Goal: Complete application form: Complete application form

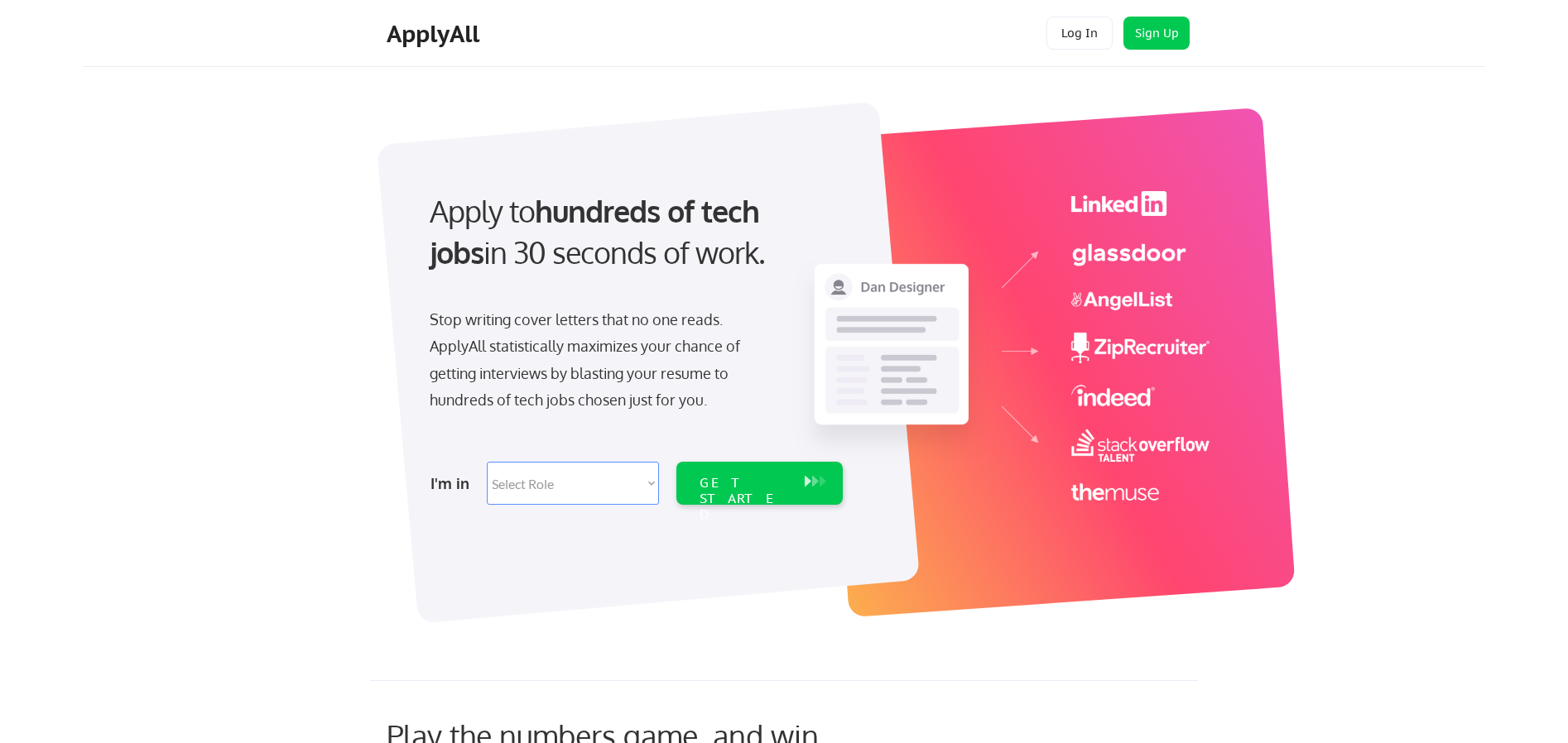
click at [556, 472] on select "Select Role Software Engineering Product Management Customer Success Sales UI/U…" at bounding box center [573, 484] width 172 height 43
select select ""tech_finance_biz_ops_cos""
click at [487, 462] on select "Select Role Software Engineering Product Management Customer Success Sales UI/U…" at bounding box center [573, 484] width 172 height 43
select select ""tech_finance_biz_ops_cos""
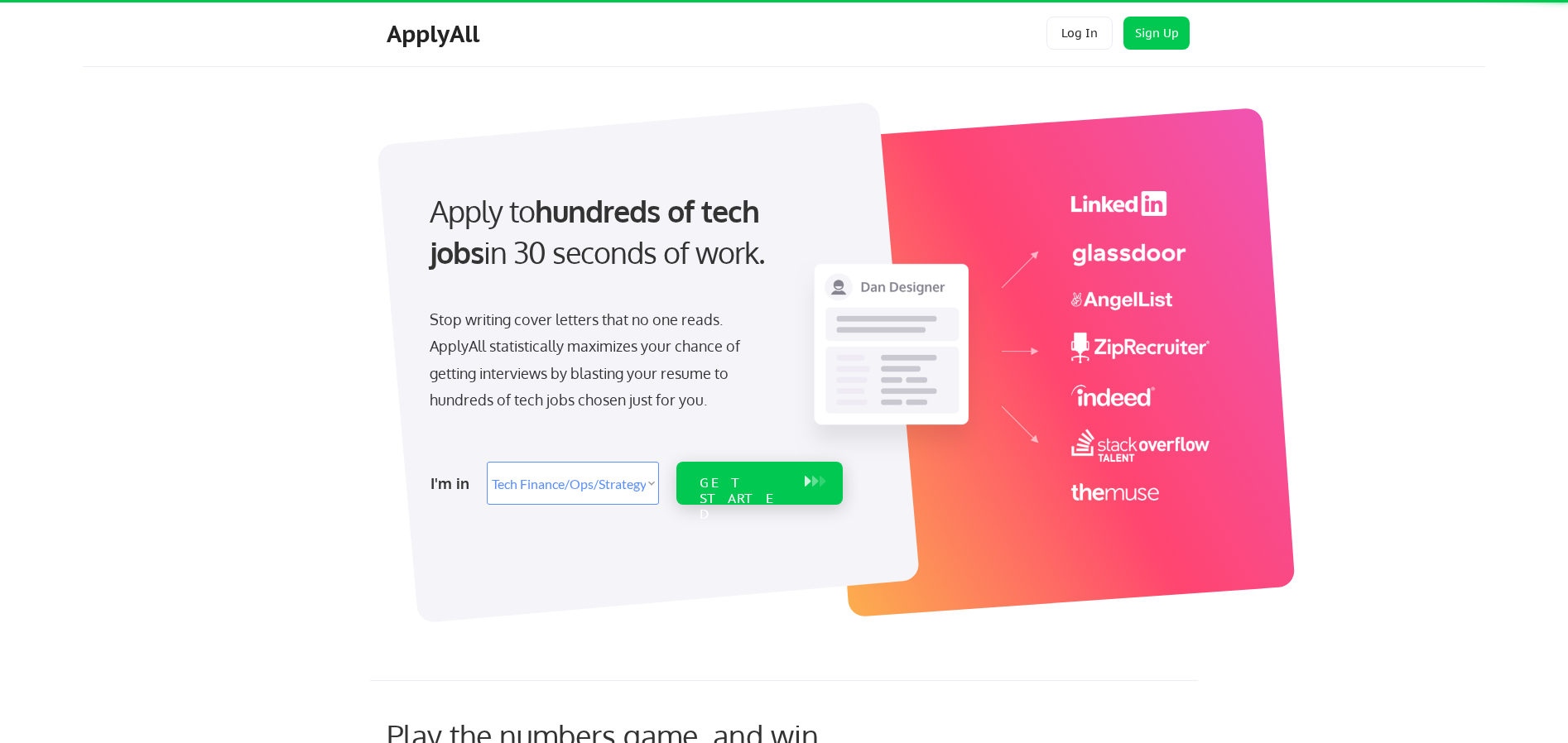
click at [725, 471] on div "GET STARTED" at bounding box center [743, 484] width 105 height 43
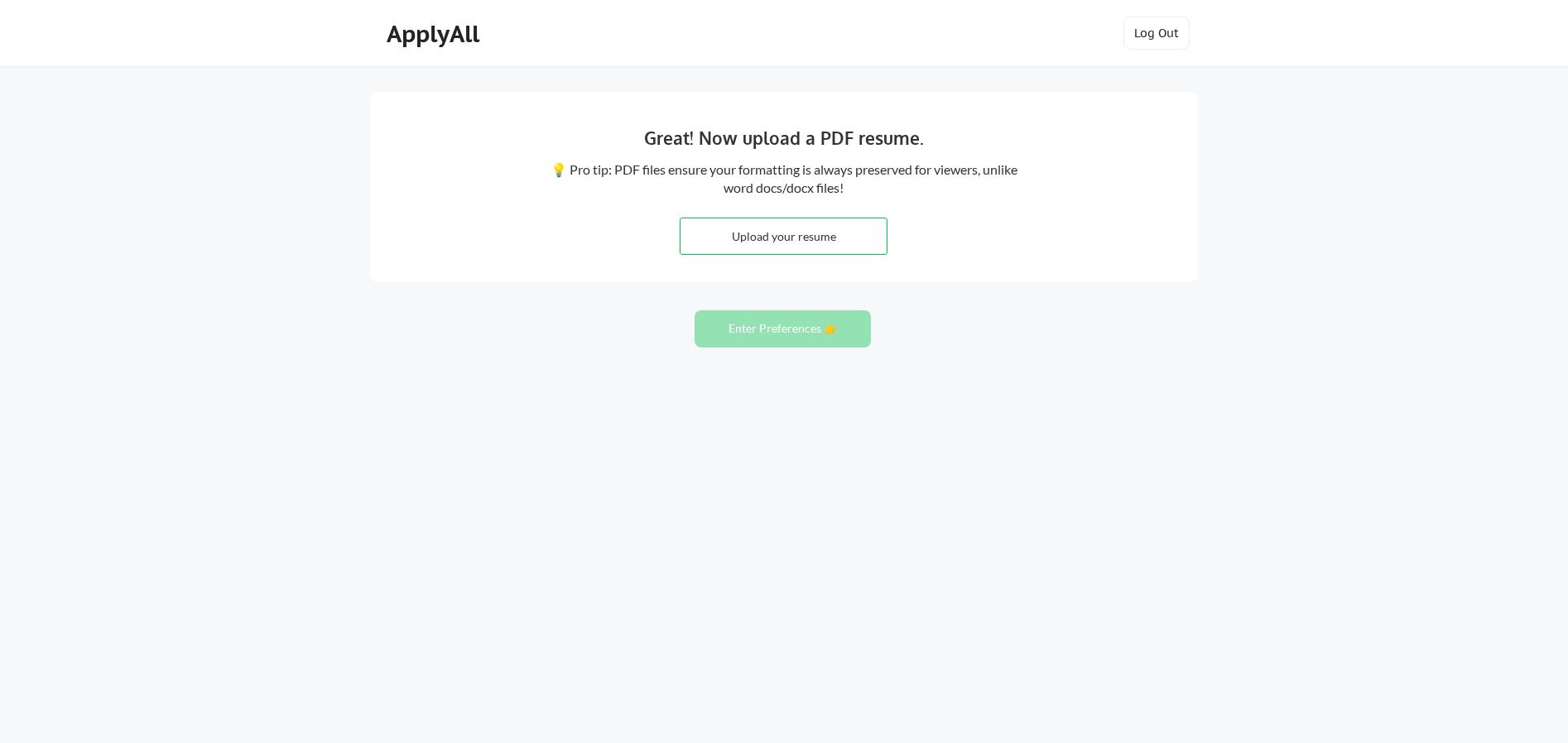
click at [795, 219] on input "file" at bounding box center [784, 236] width 207 height 35
click at [786, 240] on input "file" at bounding box center [784, 236] width 207 height 35
type input "C:\fakepath\Sara Alfieri - Resume.docx"
click at [822, 340] on button "Enter Preferences 👉" at bounding box center [783, 329] width 176 height 37
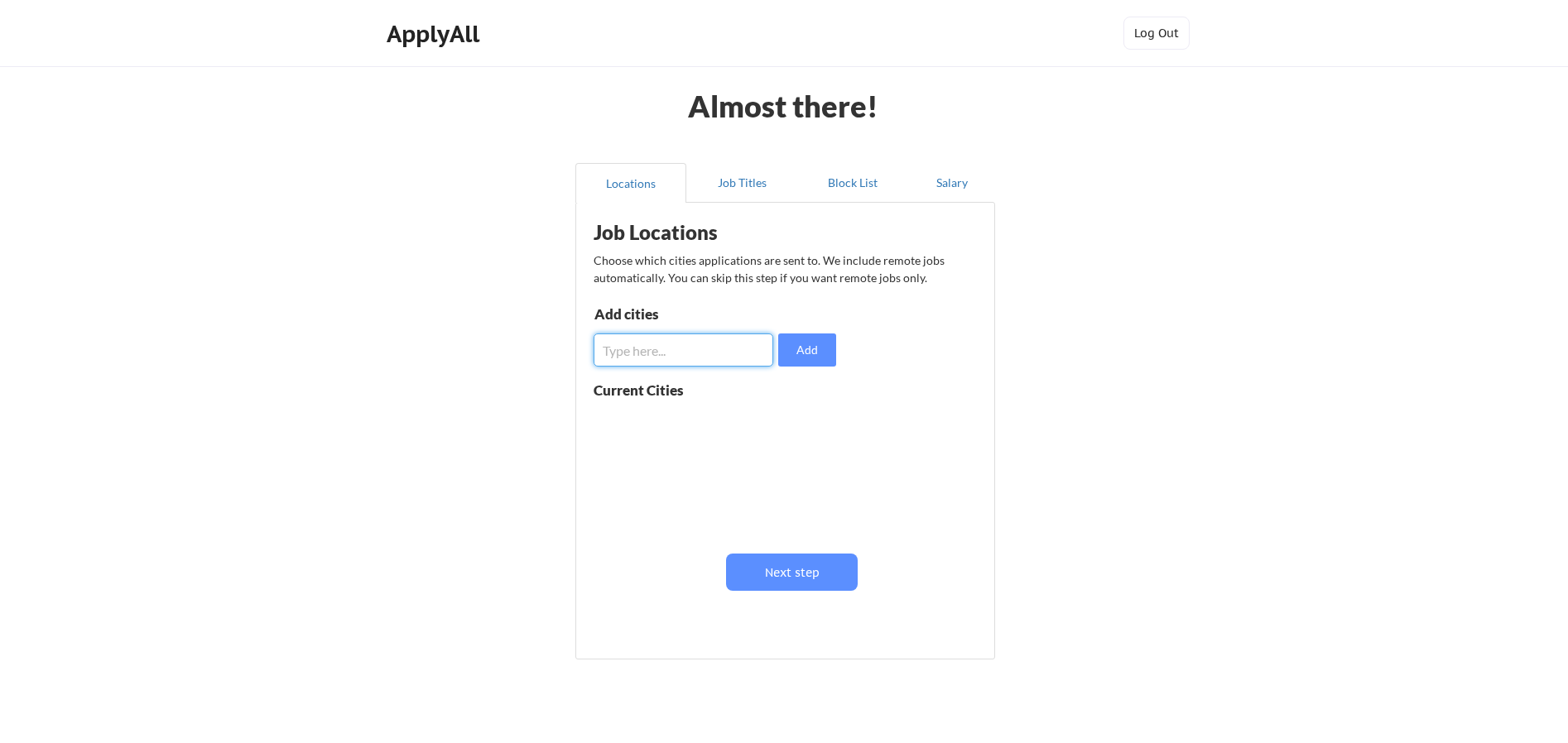
click at [676, 348] on input "input" at bounding box center [683, 350] width 179 height 33
type input "New York"
click at [818, 347] on button "Add" at bounding box center [807, 350] width 58 height 33
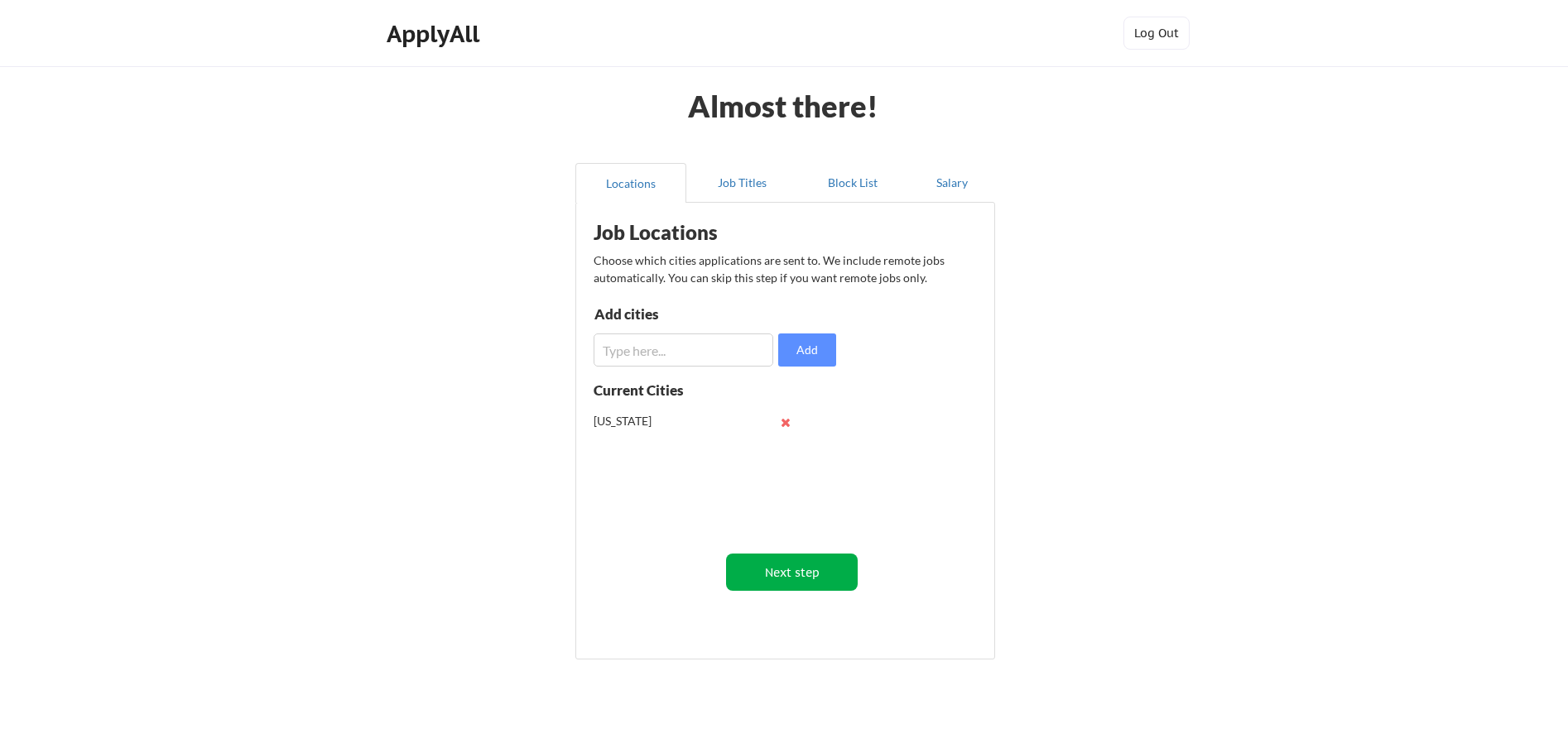
click at [803, 570] on button "Next step" at bounding box center [791, 573] width 131 height 37
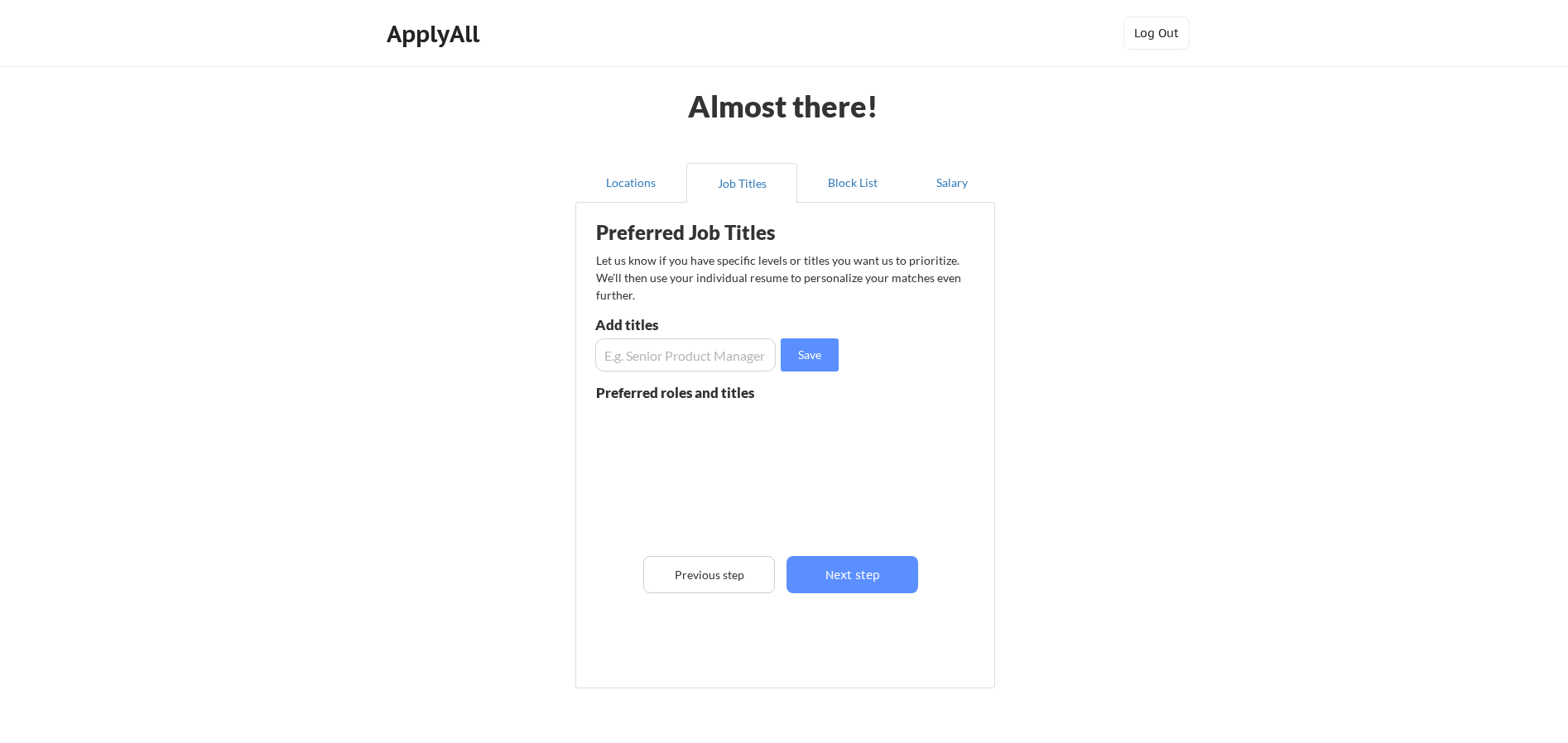
click at [679, 360] on input "input" at bounding box center [686, 355] width 180 height 33
type input "Director of Revenue Operations"
click at [805, 350] on button "Save" at bounding box center [809, 355] width 58 height 33
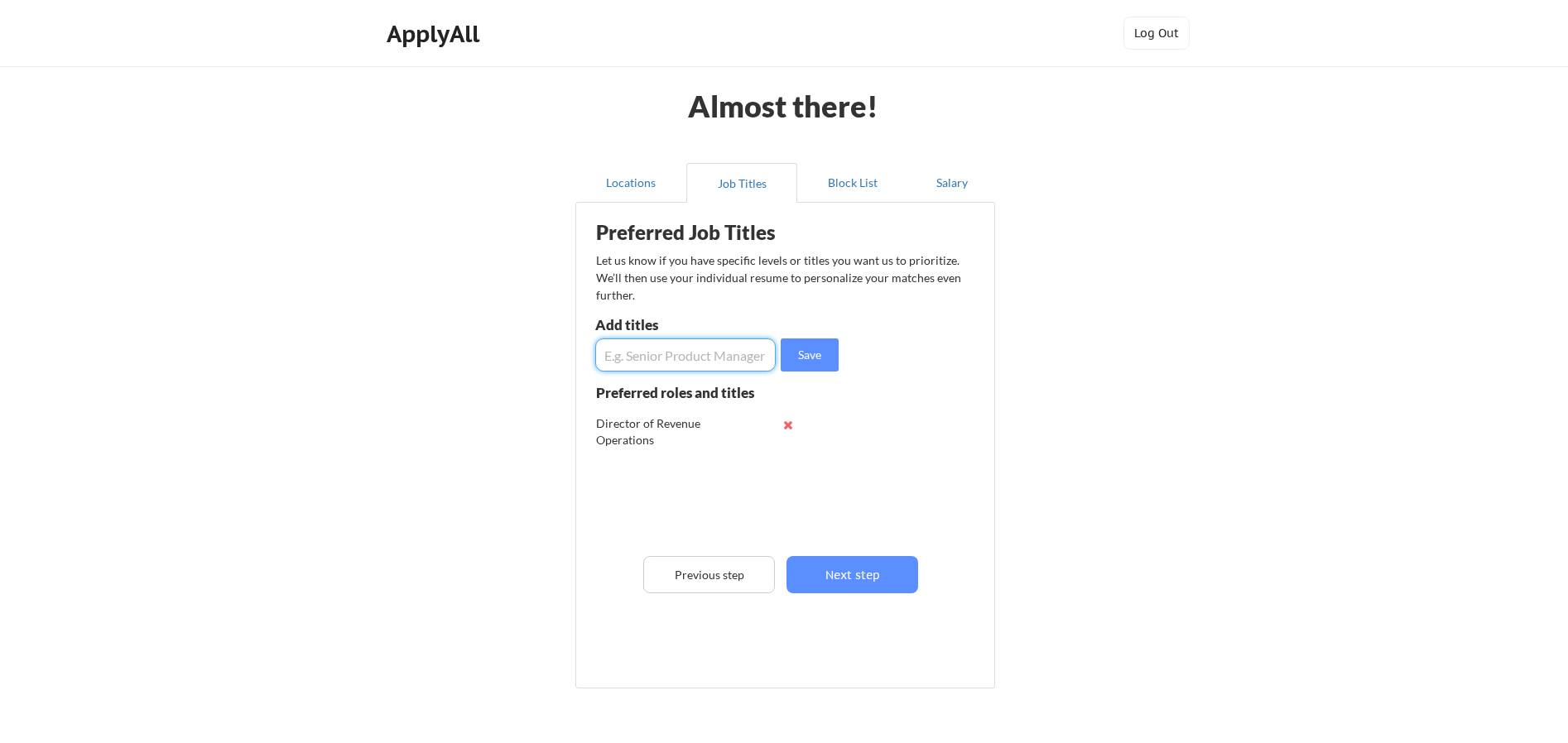
click at [709, 352] on input "input" at bounding box center [686, 355] width 180 height 33
type input "Director of Sales Operations"
click at [810, 356] on button "Save" at bounding box center [809, 355] width 58 height 33
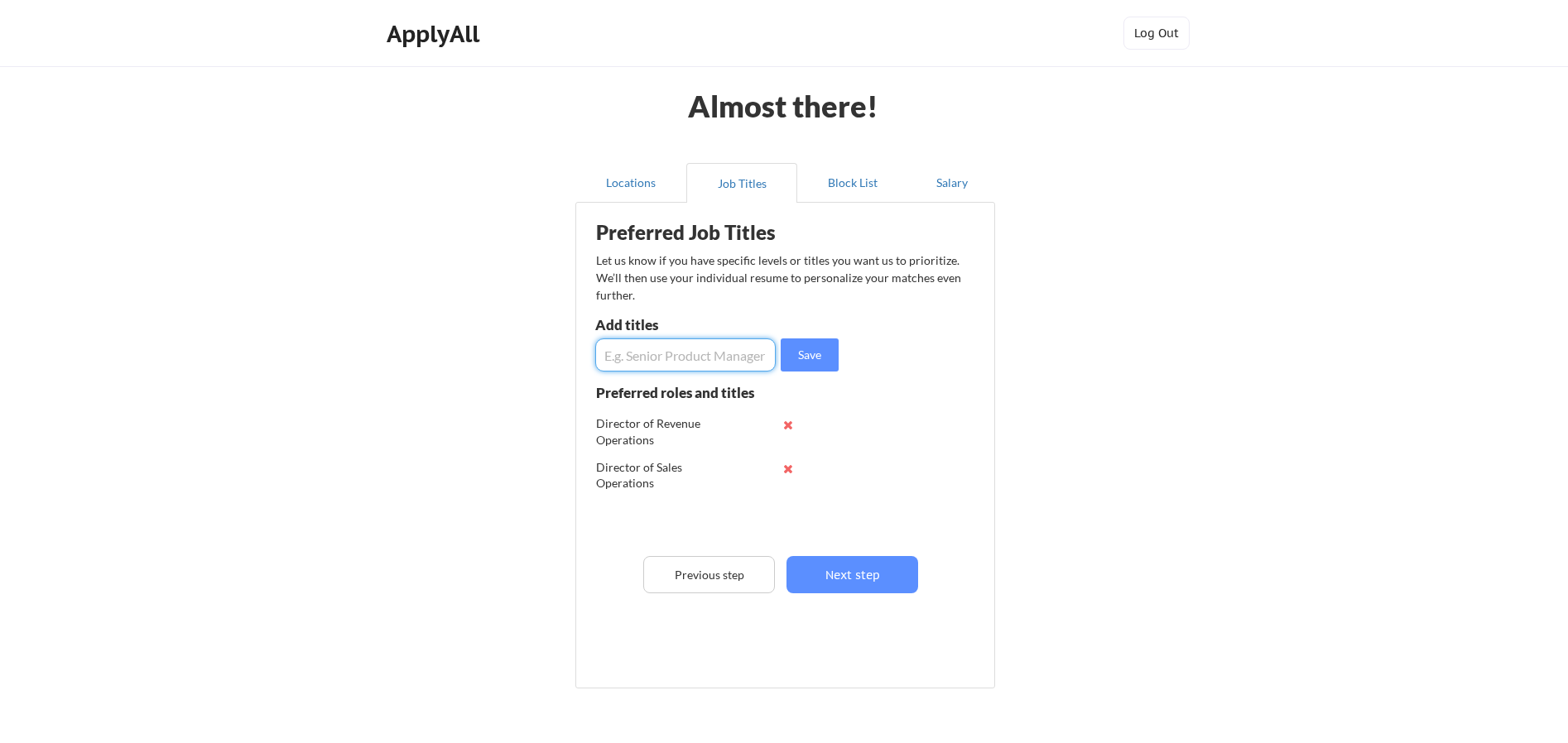
click at [731, 357] on input "input" at bounding box center [686, 355] width 180 height 33
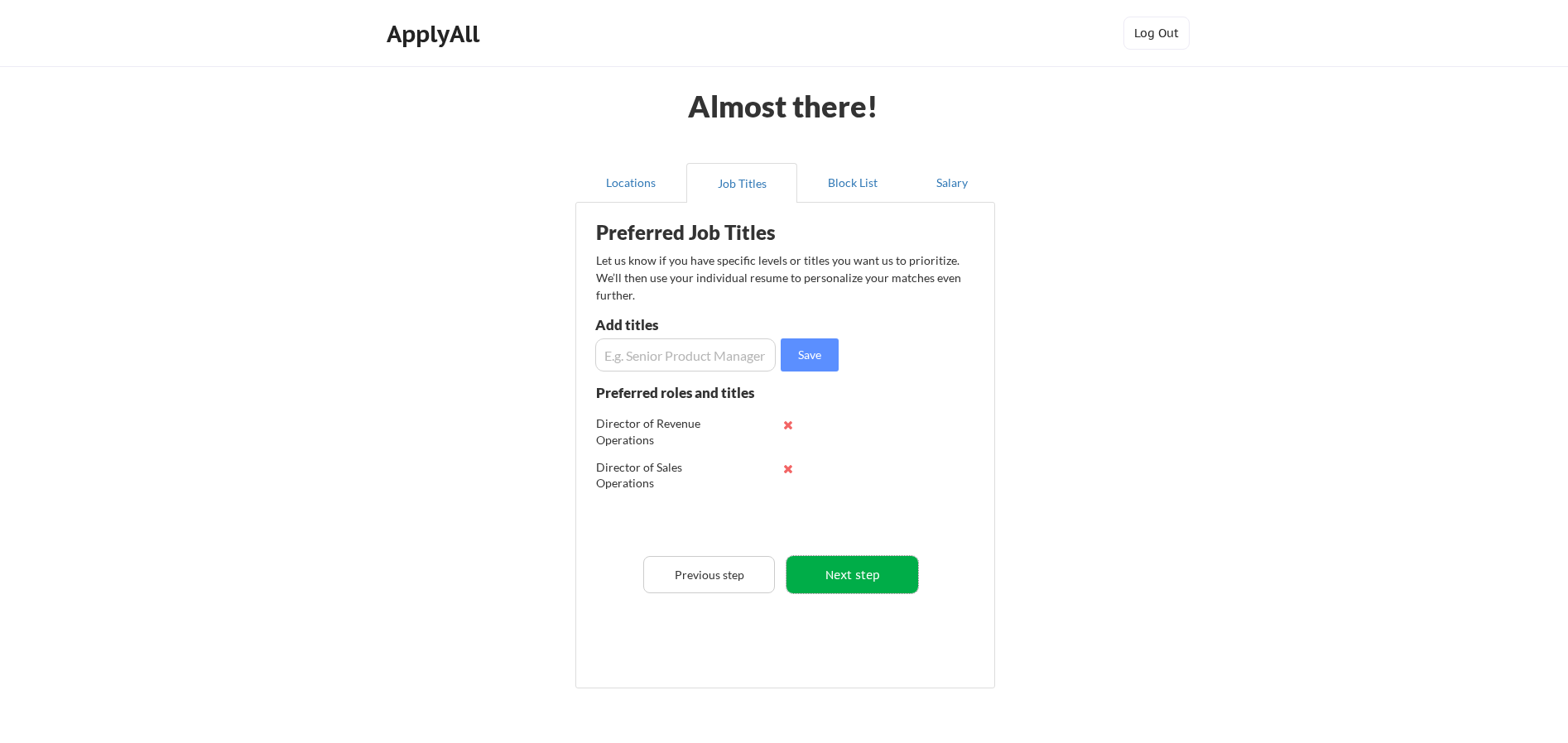
click at [886, 576] on button "Next step" at bounding box center [852, 575] width 131 height 37
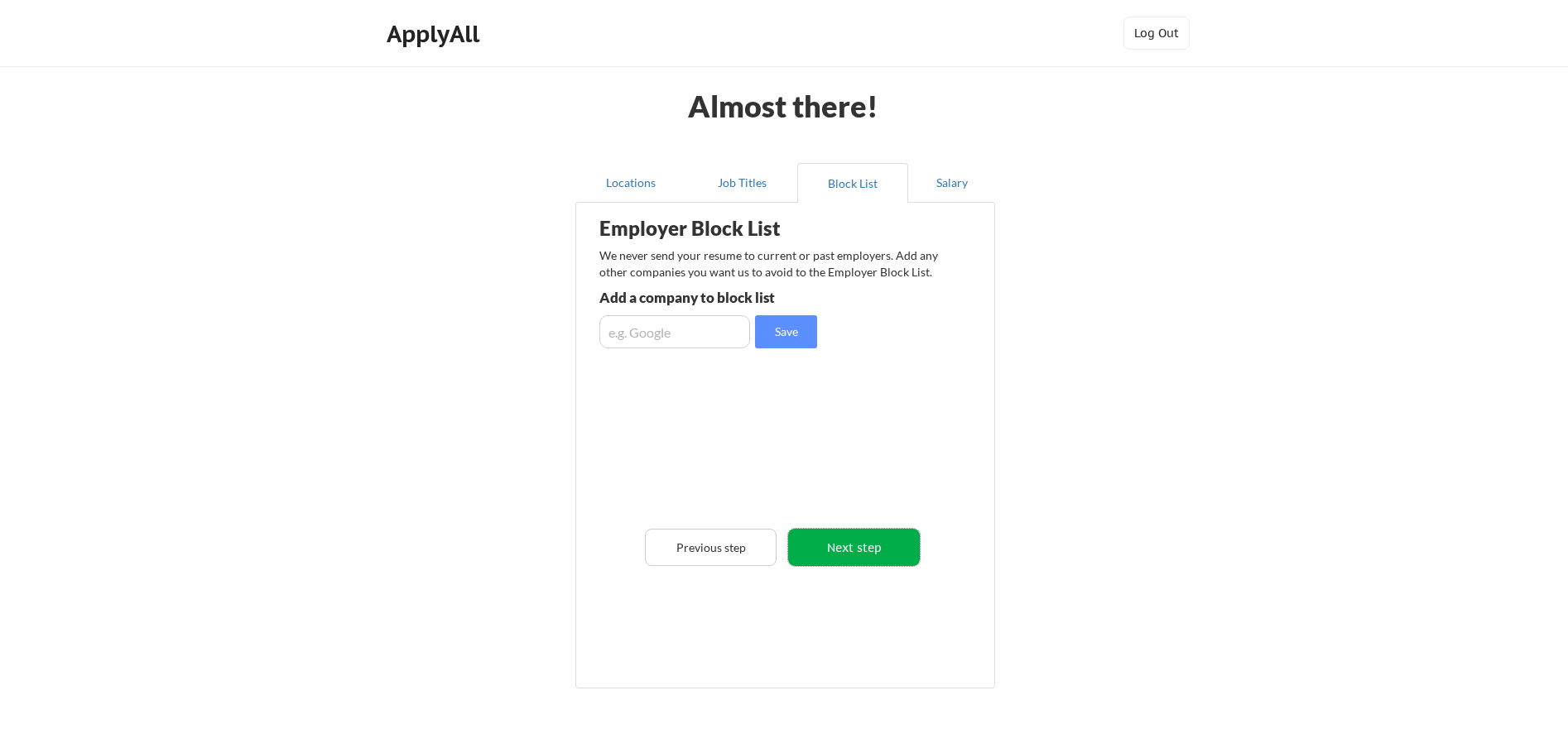
click at [884, 554] on button "Next step" at bounding box center [854, 547] width 131 height 37
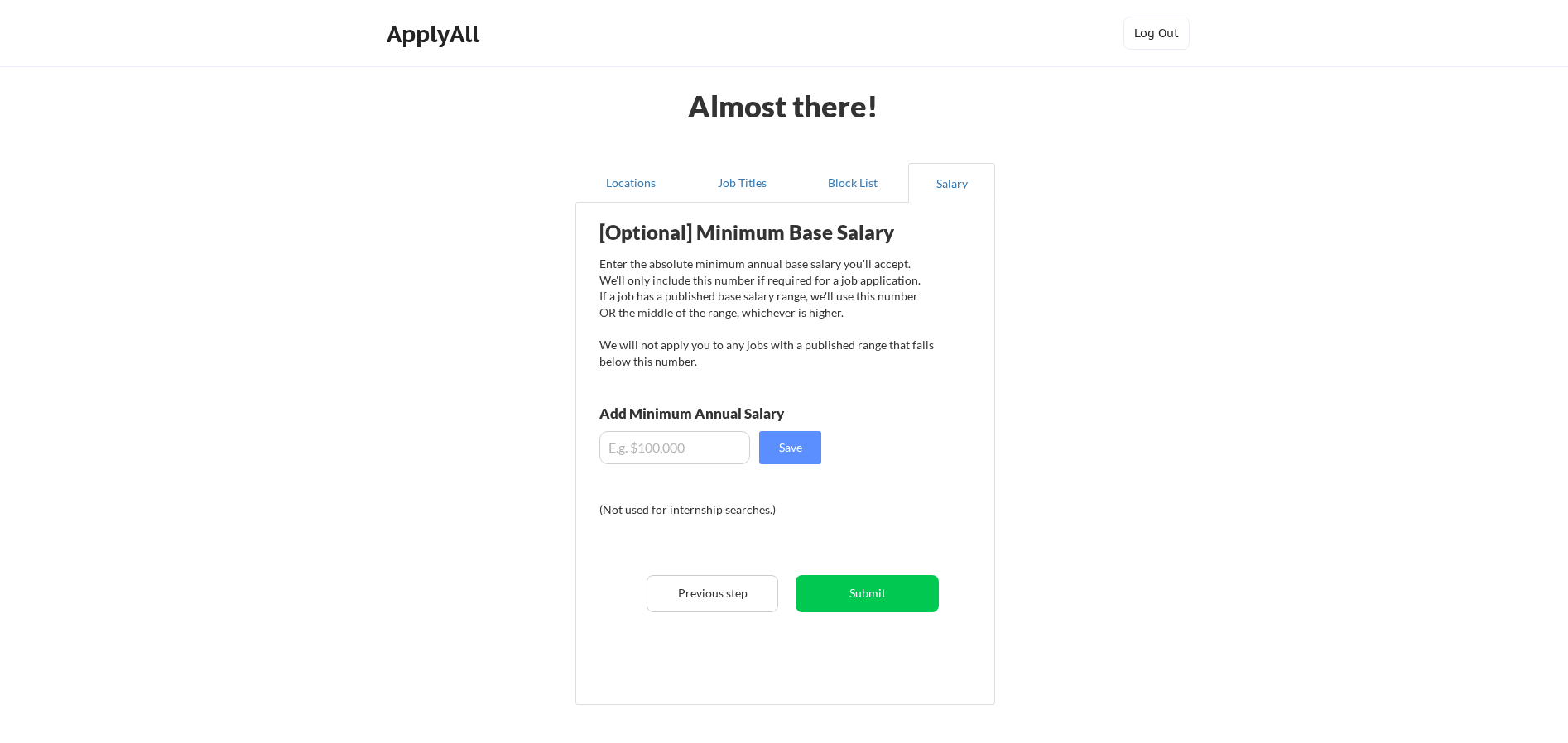
click at [656, 455] on input "input" at bounding box center [675, 447] width 151 height 33
type input "$175,000"
click at [823, 432] on div "[Optional] Minimum Base Salary Enter the absolute minimum annual base salary yo…" at bounding box center [788, 448] width 408 height 474
click at [806, 438] on button "Save" at bounding box center [789, 447] width 62 height 33
click at [907, 608] on button "Submit" at bounding box center [867, 594] width 143 height 37
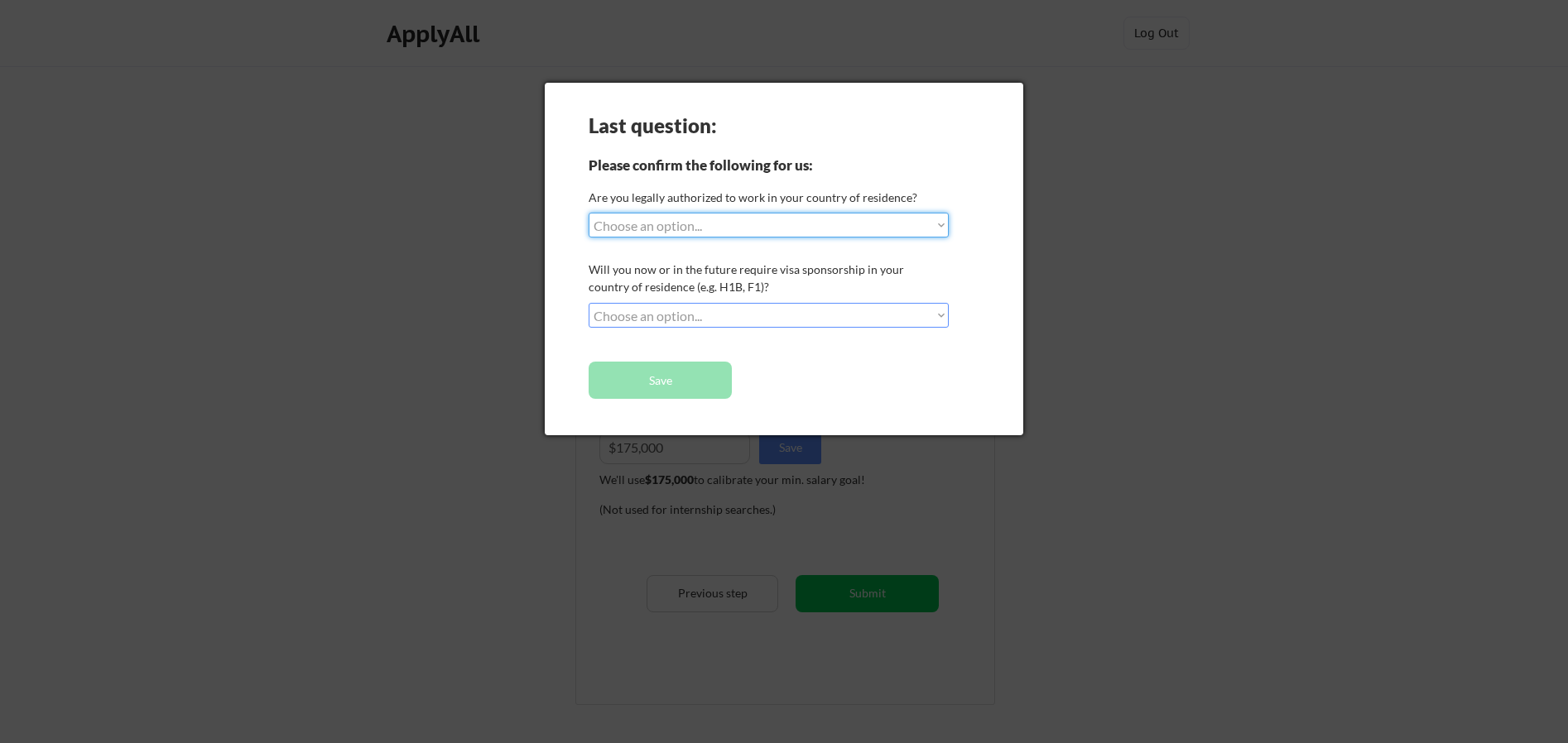
click at [756, 227] on select "Choose an option... Yes, I am a US Citizen Yes, I am a Canadian Citizen Yes, I …" at bounding box center [769, 224] width 360 height 24
select select ""yes__i_am_a_us_citizen""
click at [589, 212] on select "Choose an option... Yes, I am a US Citizen Yes, I am a Canadian Citizen Yes, I …" at bounding box center [769, 224] width 360 height 24
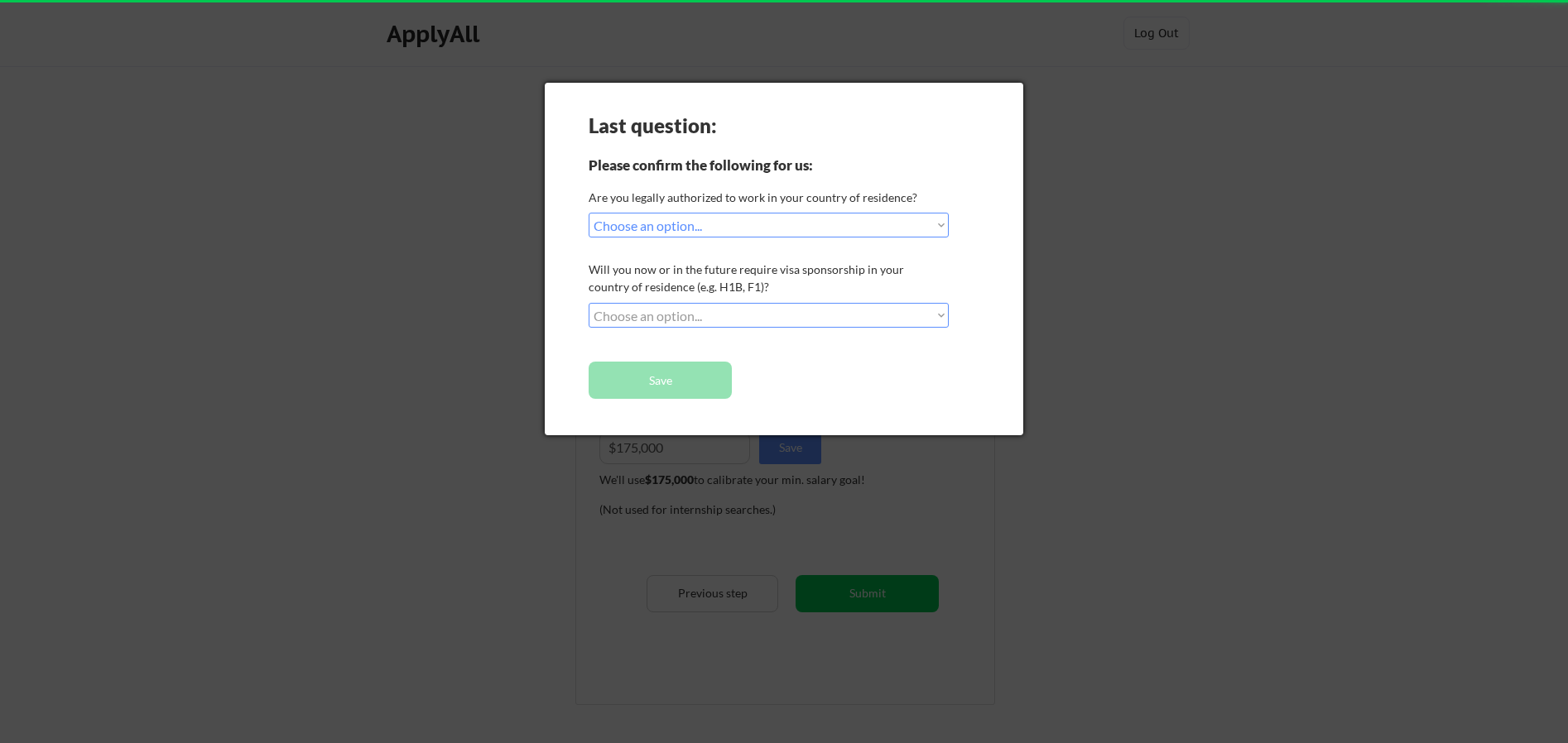
click at [755, 310] on select "Choose an option... No, I will not need sponsorship Yes, I will need sponsorship" at bounding box center [769, 314] width 360 height 24
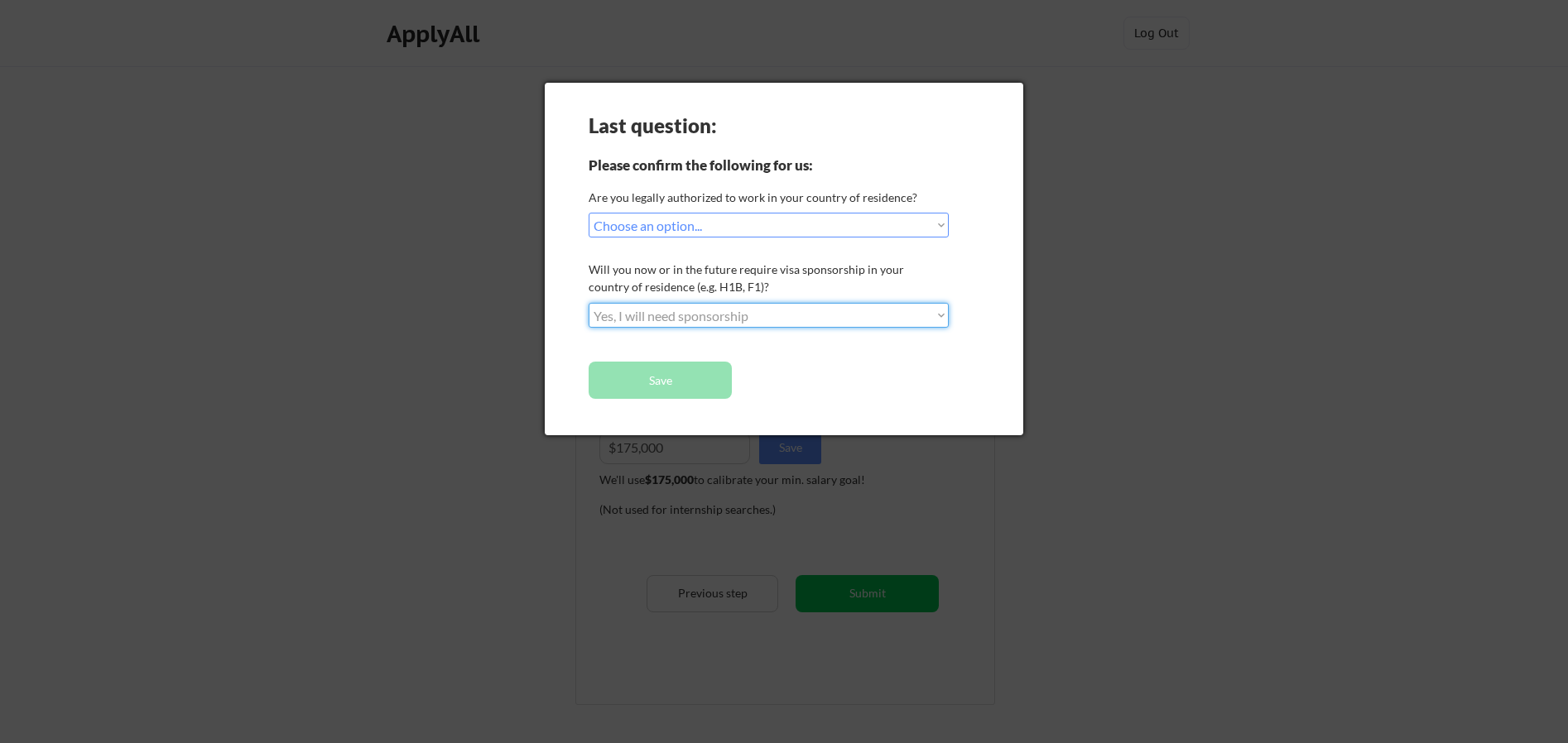
click at [589, 302] on select "Choose an option... No, I will not need sponsorship Yes, I will need sponsorship" at bounding box center [769, 314] width 360 height 24
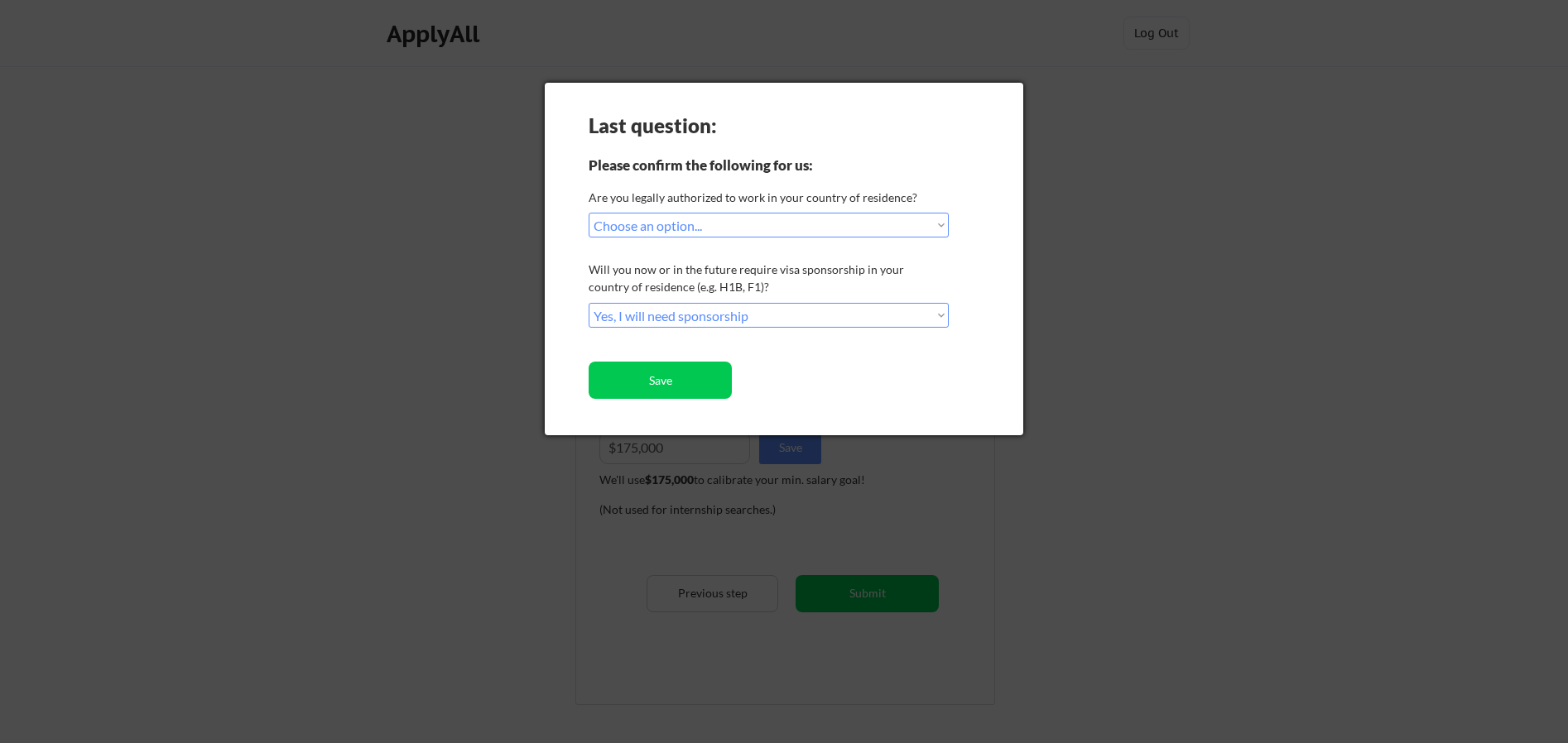
click at [745, 313] on select "Choose an option... No, I will not need sponsorship Yes, I will need sponsorship" at bounding box center [769, 314] width 360 height 24
select select ""no__i_will_not_need_sponsorship""
click at [589, 302] on select "Choose an option... No, I will not need sponsorship Yes, I will need sponsorship" at bounding box center [769, 314] width 360 height 24
click at [662, 383] on button "Save" at bounding box center [660, 380] width 143 height 37
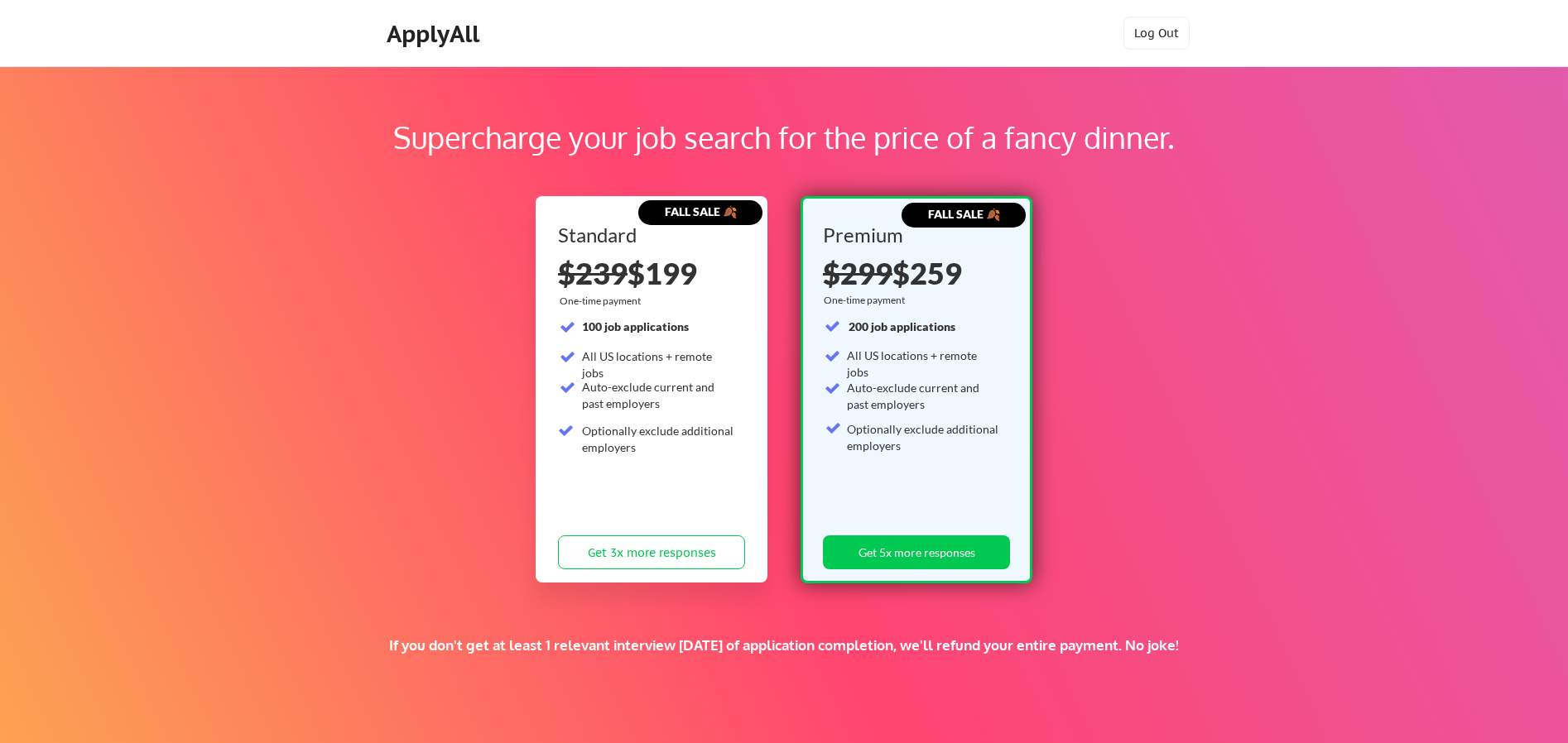
click at [429, 506] on div "Supercharge your job search for the price of a fancy dinner. FALL SALE 🍂 Standa…" at bounding box center [784, 519] width 1568 height 905
click at [600, 543] on button "Get 3x more responses" at bounding box center [651, 552] width 187 height 34
click at [658, 561] on button "Get 3x more responses" at bounding box center [651, 552] width 187 height 34
